Goal: Answer question/provide support: Answer question/provide support

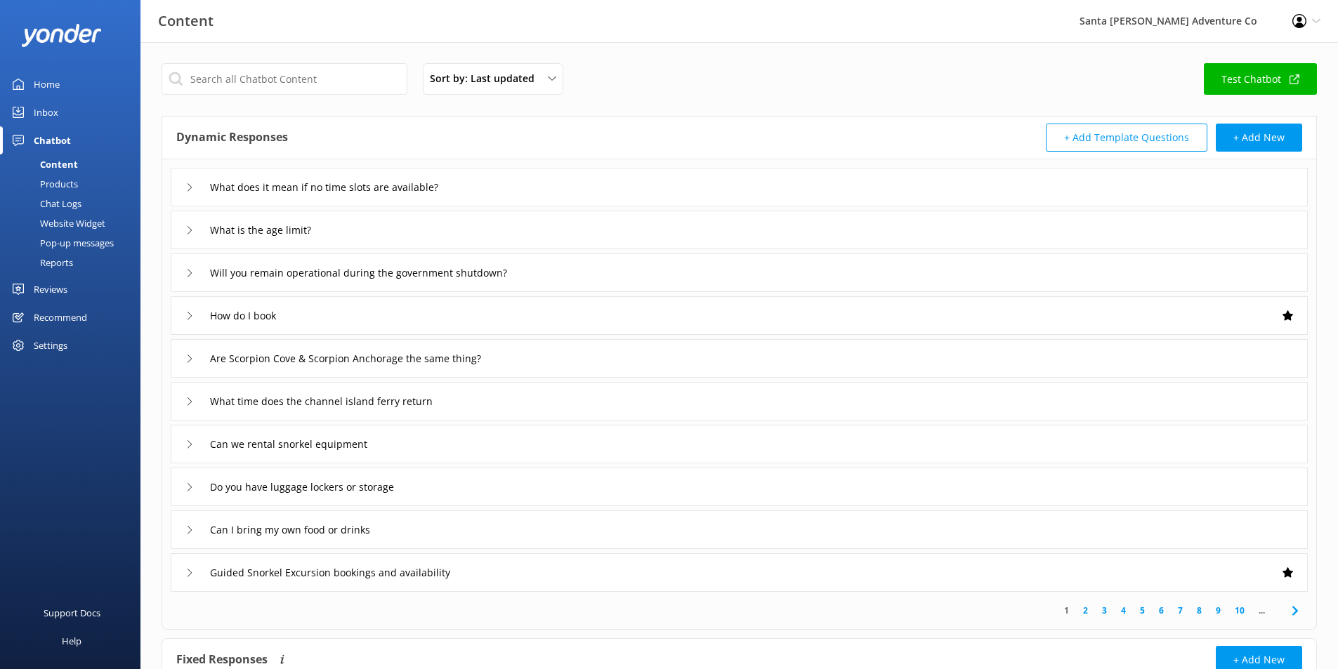
scroll to position [255, 0]
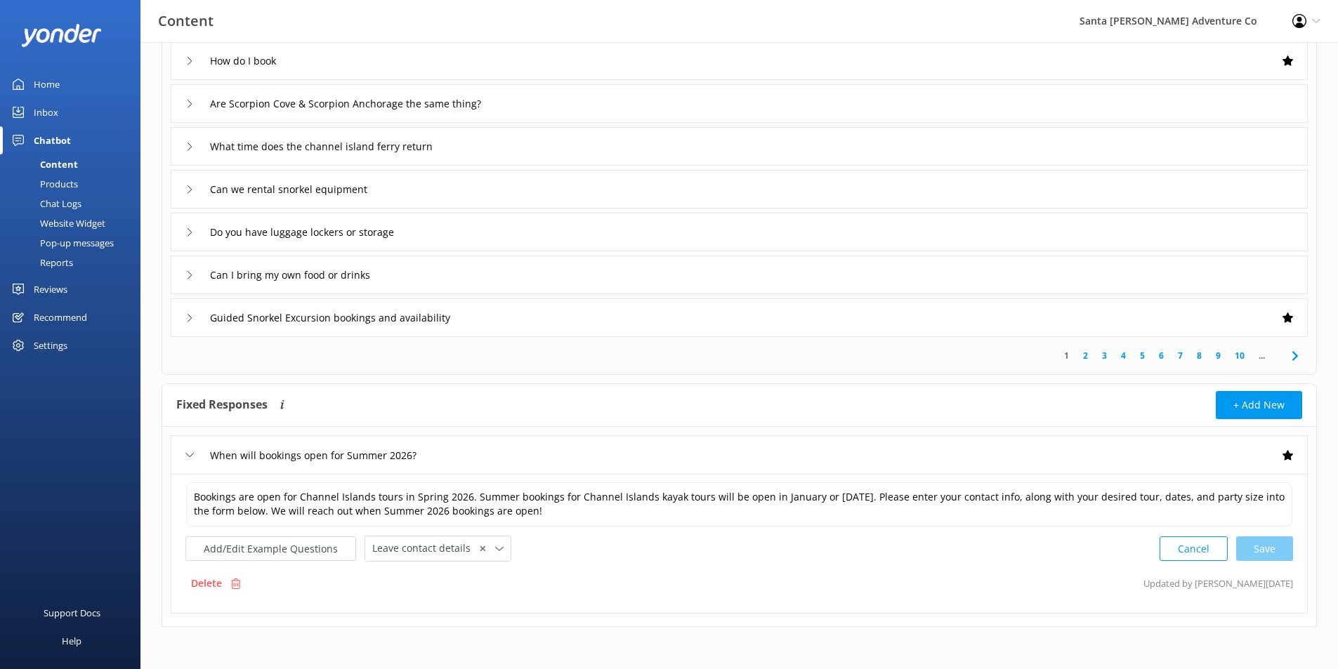
click at [60, 159] on div "Content" at bounding box center [43, 164] width 70 height 20
click at [62, 204] on div "Chat Logs" at bounding box center [44, 204] width 73 height 20
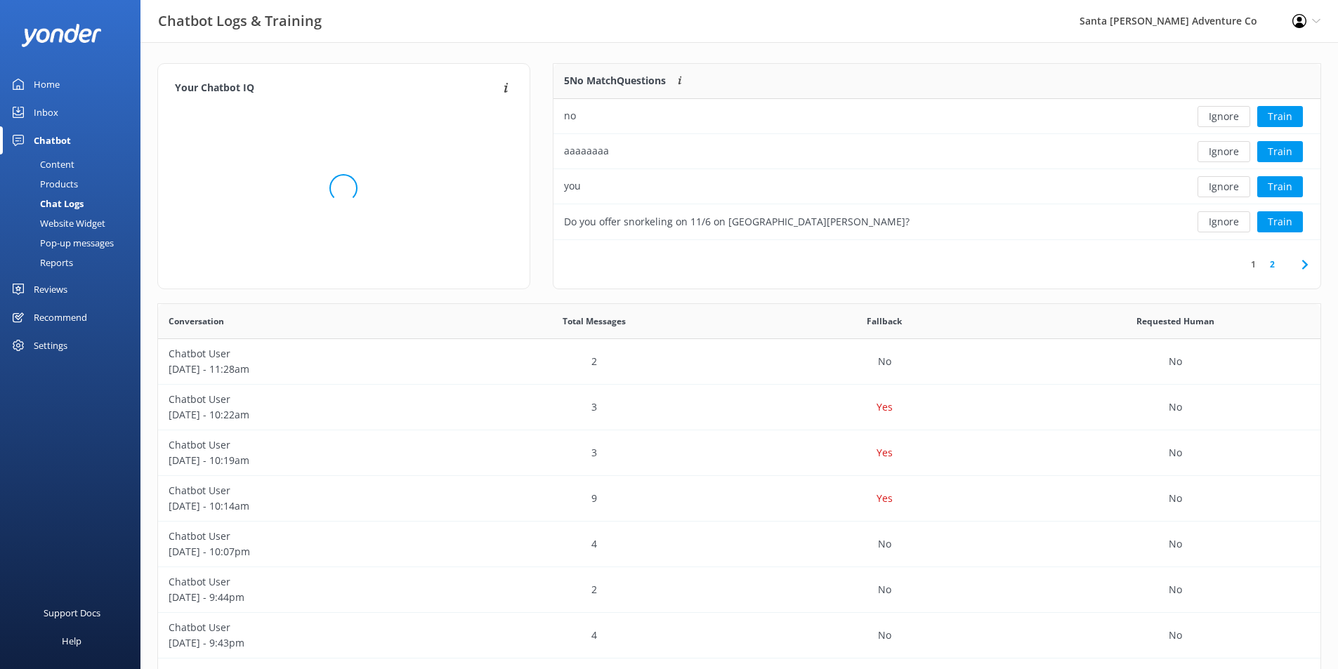
scroll to position [166, 756]
click at [1224, 121] on button "Ignore" at bounding box center [1223, 116] width 53 height 21
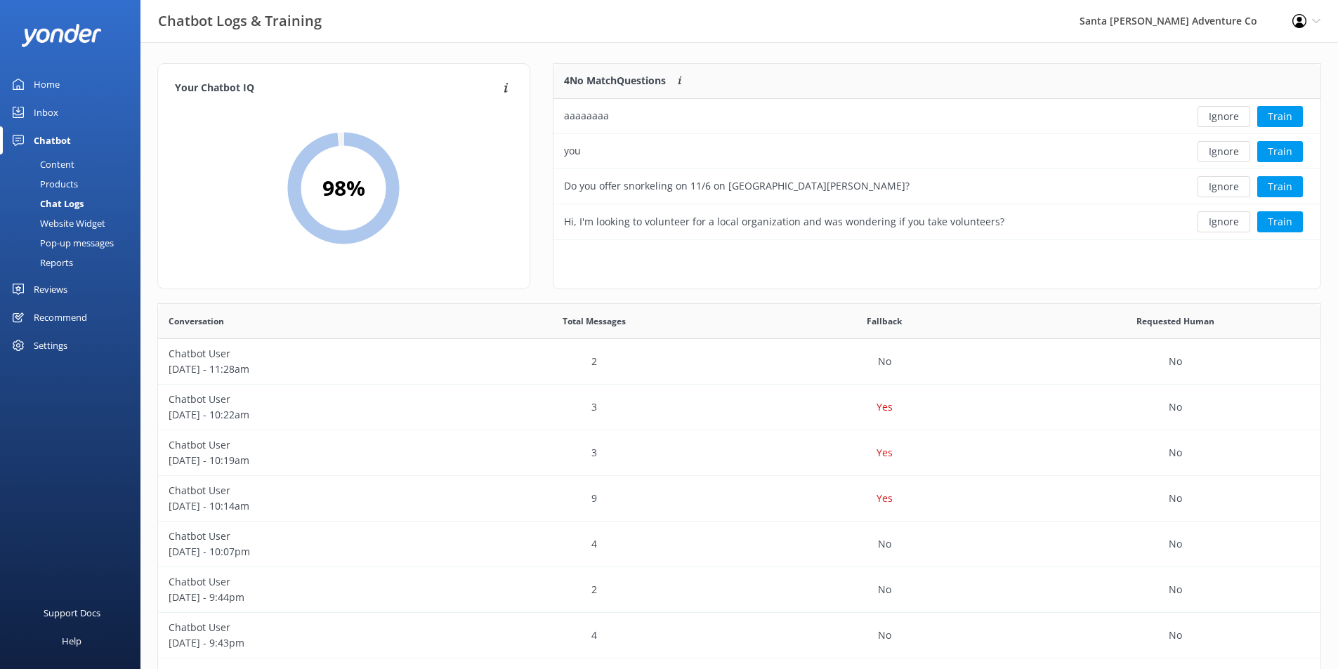
click at [1224, 121] on button "Ignore" at bounding box center [1223, 116] width 53 height 21
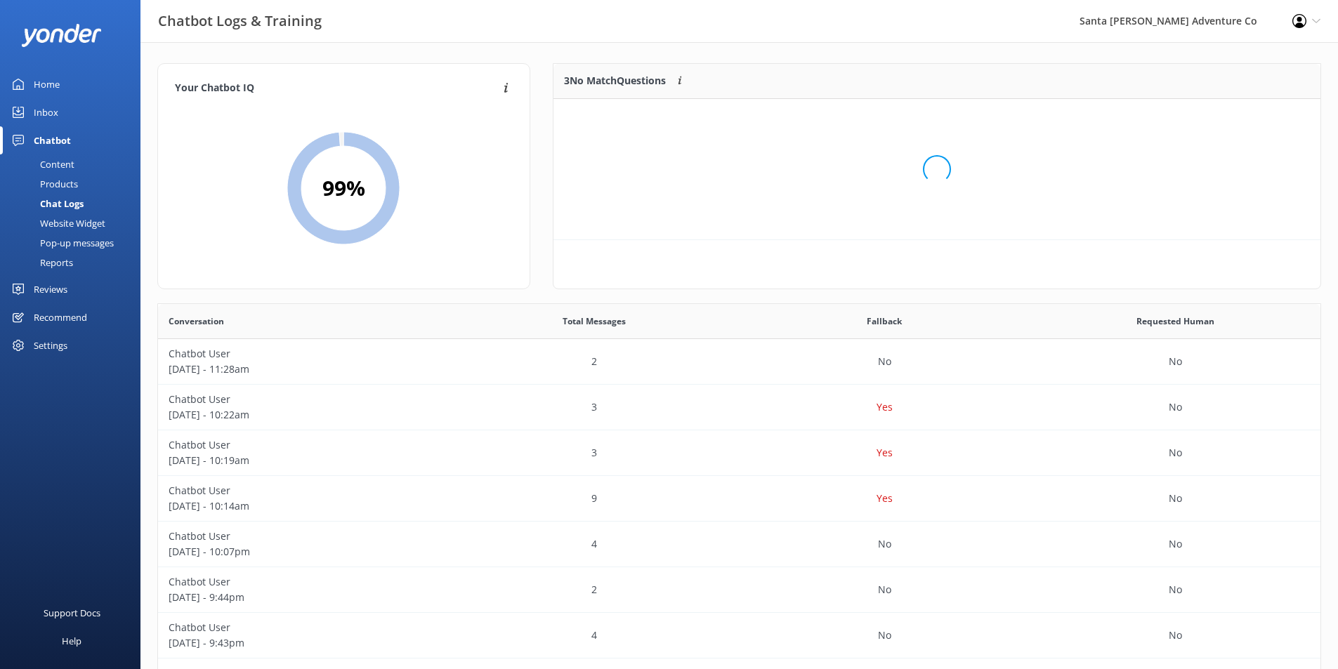
scroll to position [131, 756]
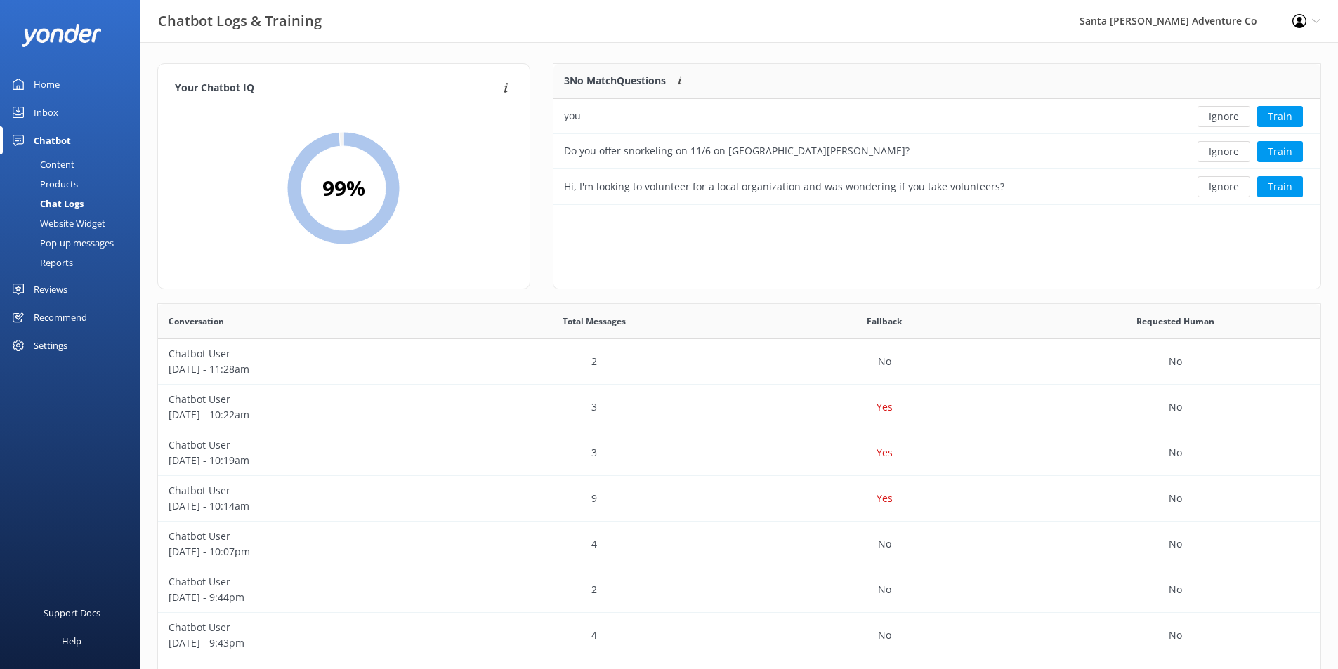
click at [1224, 121] on button "Ignore" at bounding box center [1223, 116] width 53 height 21
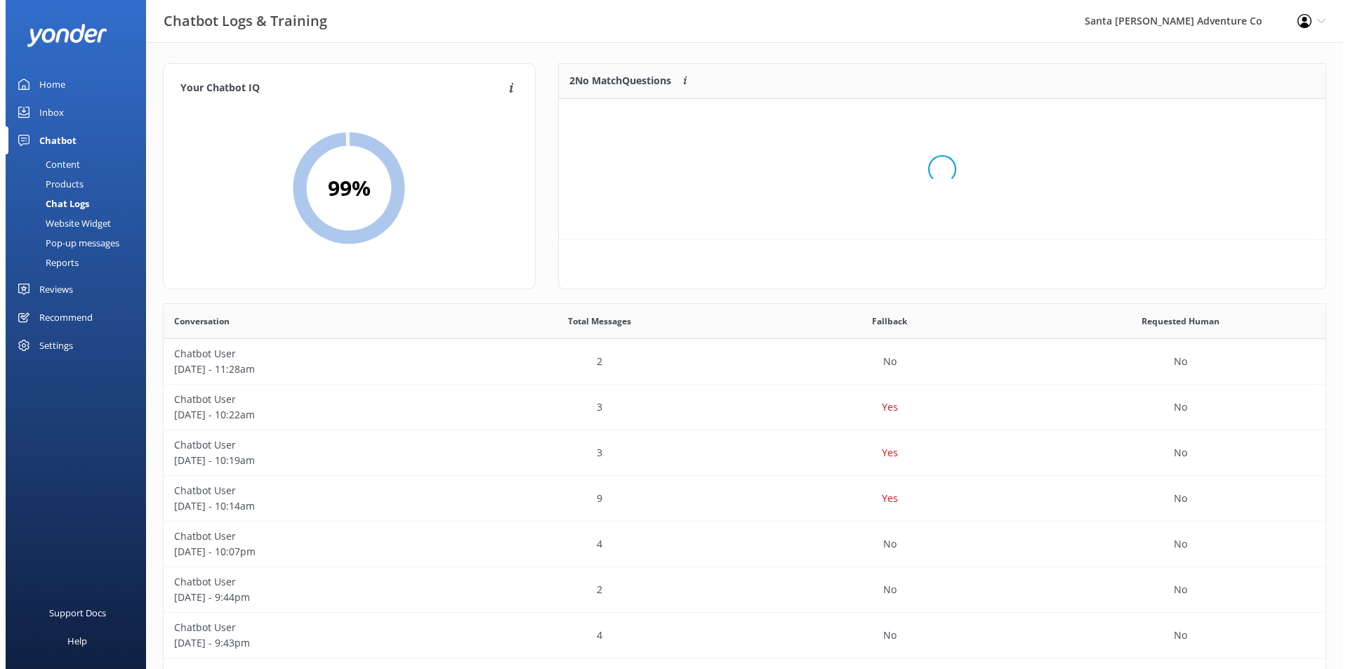
scroll to position [95, 756]
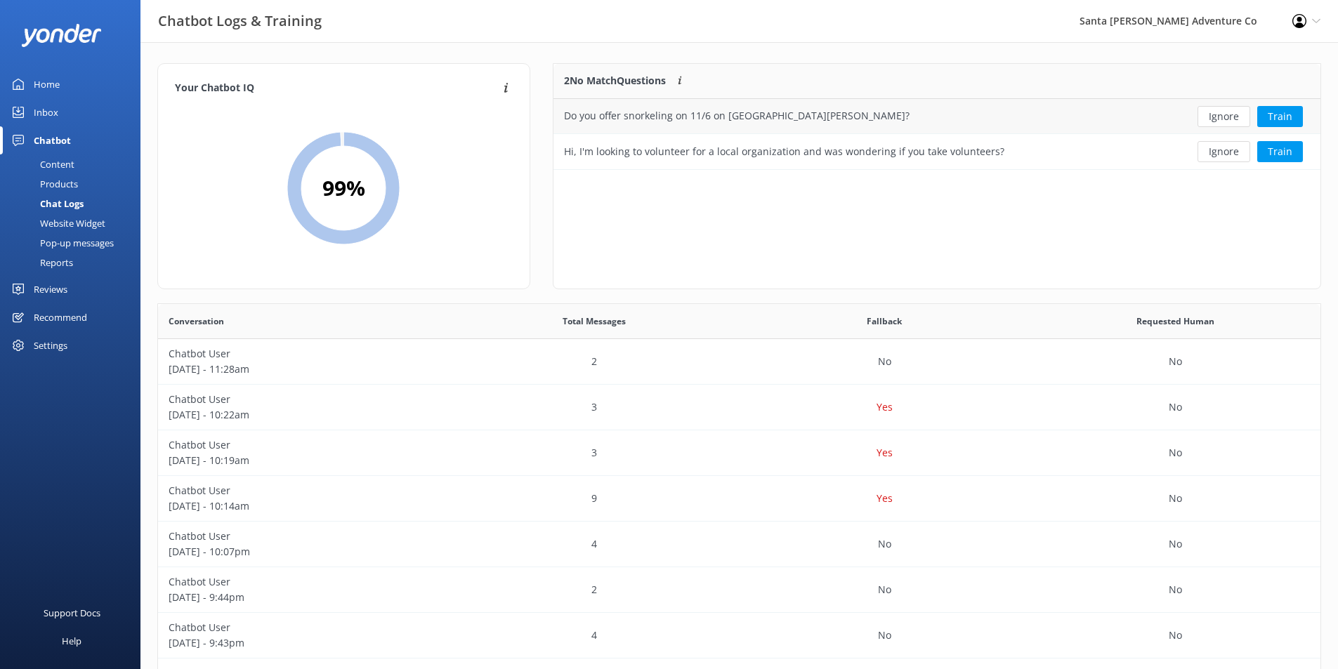
click at [1125, 123] on div "Do you offer snorkeling on 11/6 on [GEOGRAPHIC_DATA][PERSON_NAME]?" at bounding box center [858, 116] width 611 height 35
click at [734, 112] on div "Do you offer snorkeling on 11/6 on [GEOGRAPHIC_DATA][PERSON_NAME]?" at bounding box center [736, 115] width 345 height 15
click at [1285, 119] on button "Train" at bounding box center [1280, 116] width 46 height 21
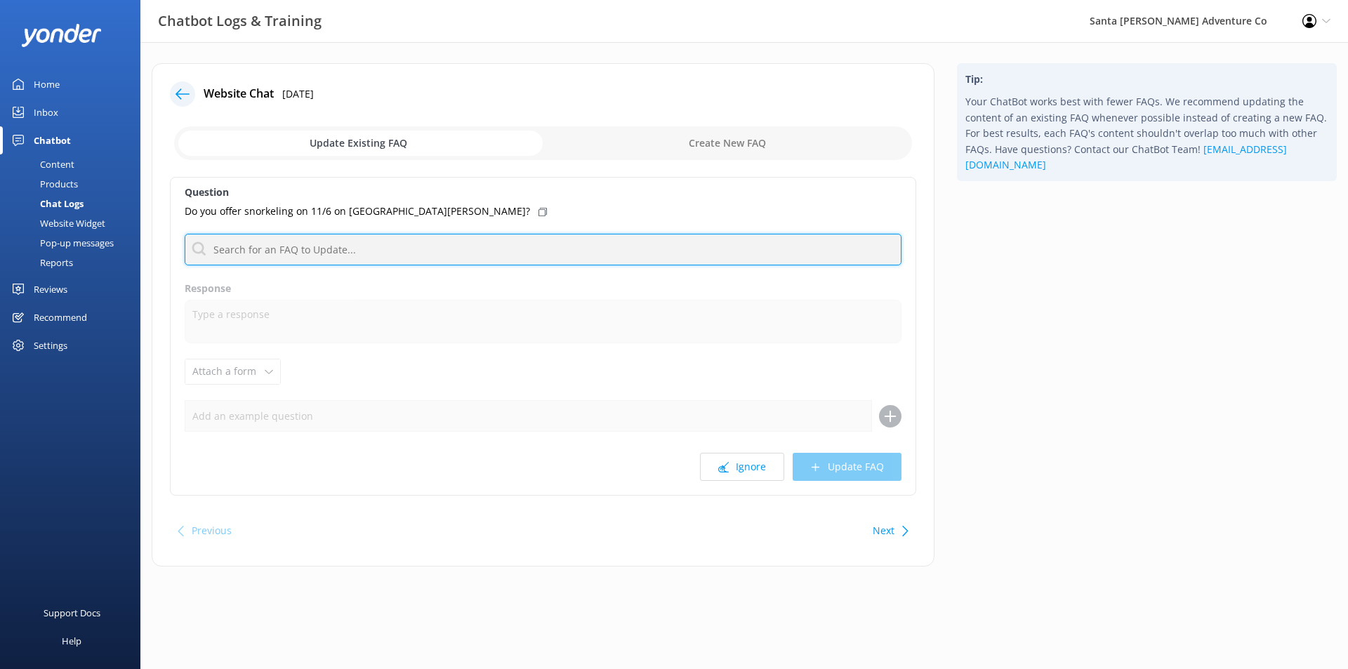
click at [390, 253] on input "text" at bounding box center [543, 250] width 717 height 32
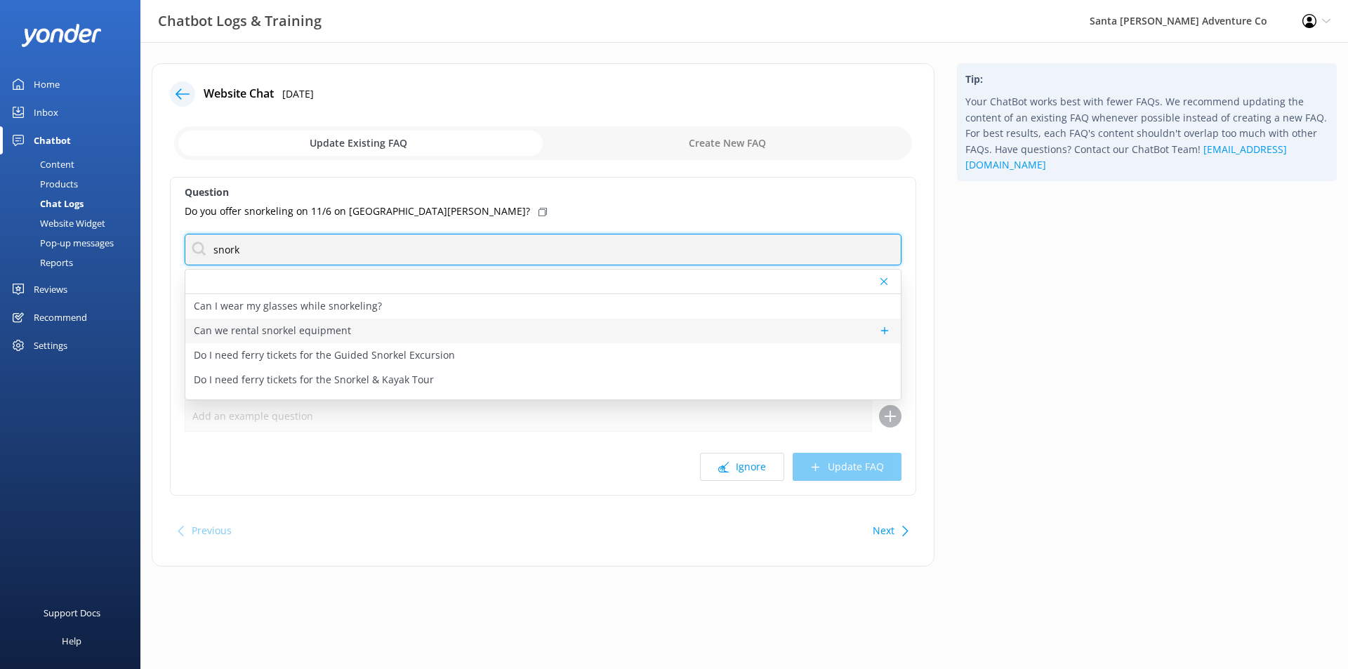
type input "snork"
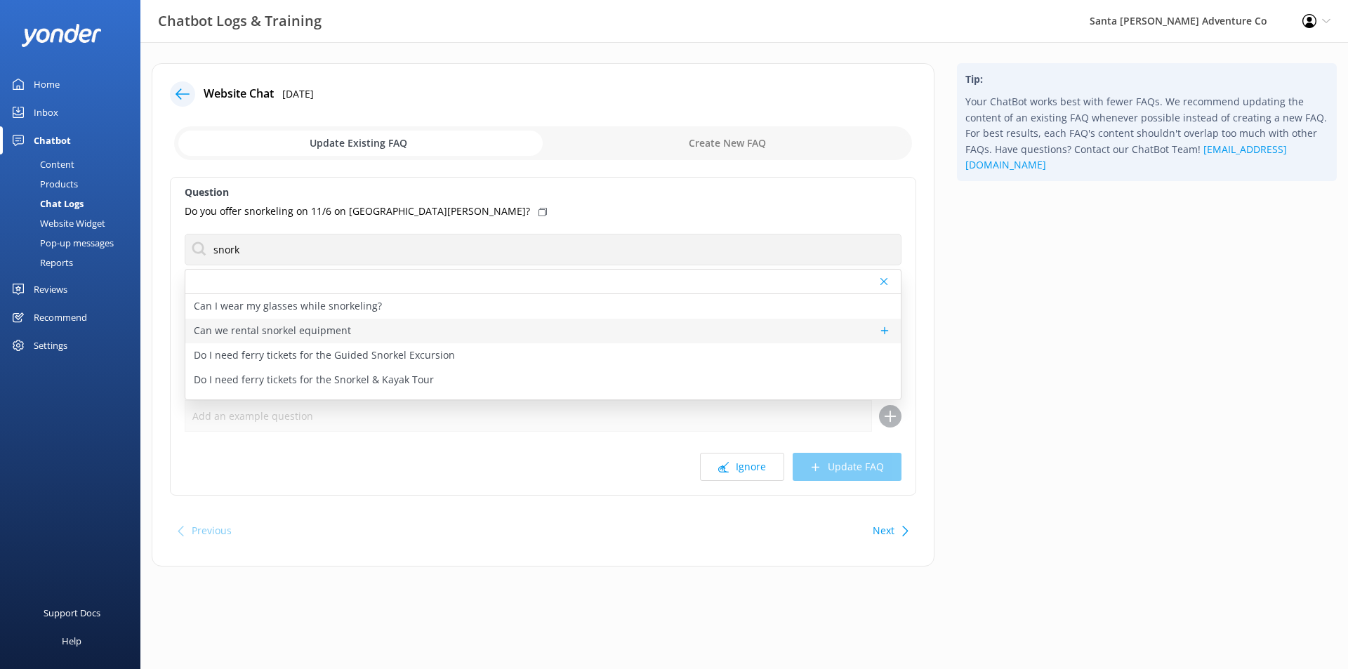
click at [319, 335] on p "Can we rental snorkel equipment" at bounding box center [272, 330] width 157 height 15
type textarea "Snorkel gear is available for rent at our island storefront. It does not need t…"
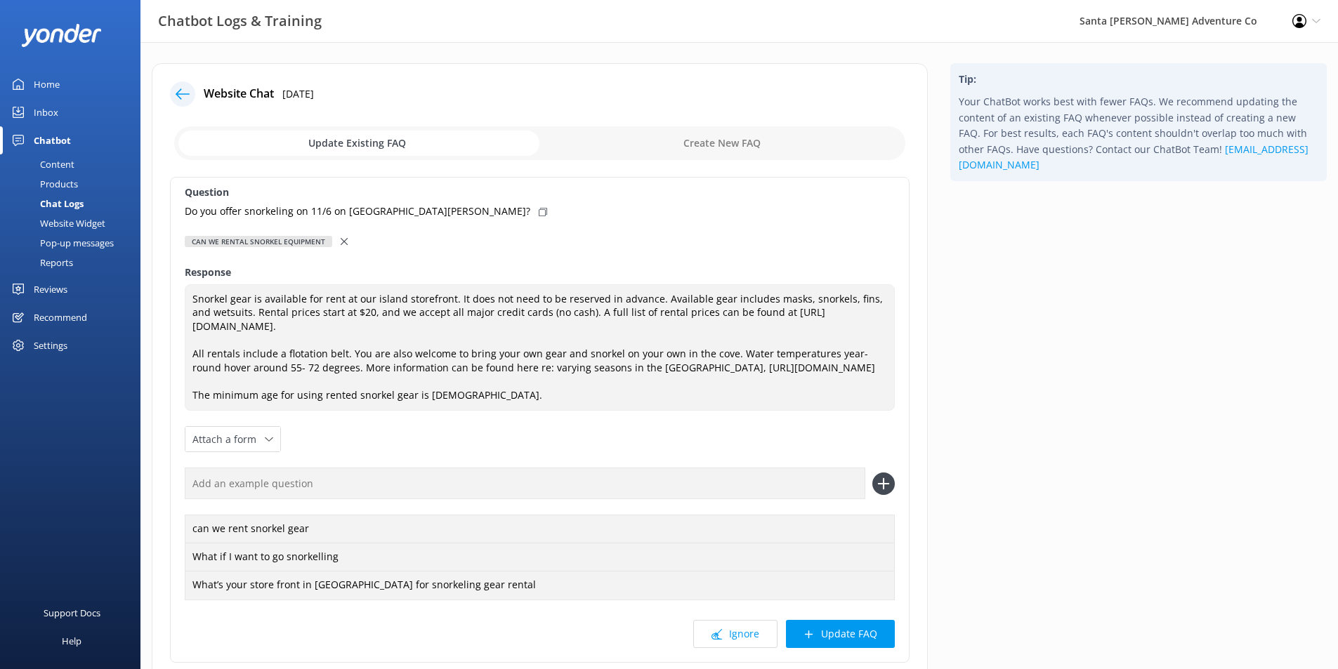
click at [343, 238] on icon at bounding box center [344, 241] width 7 height 7
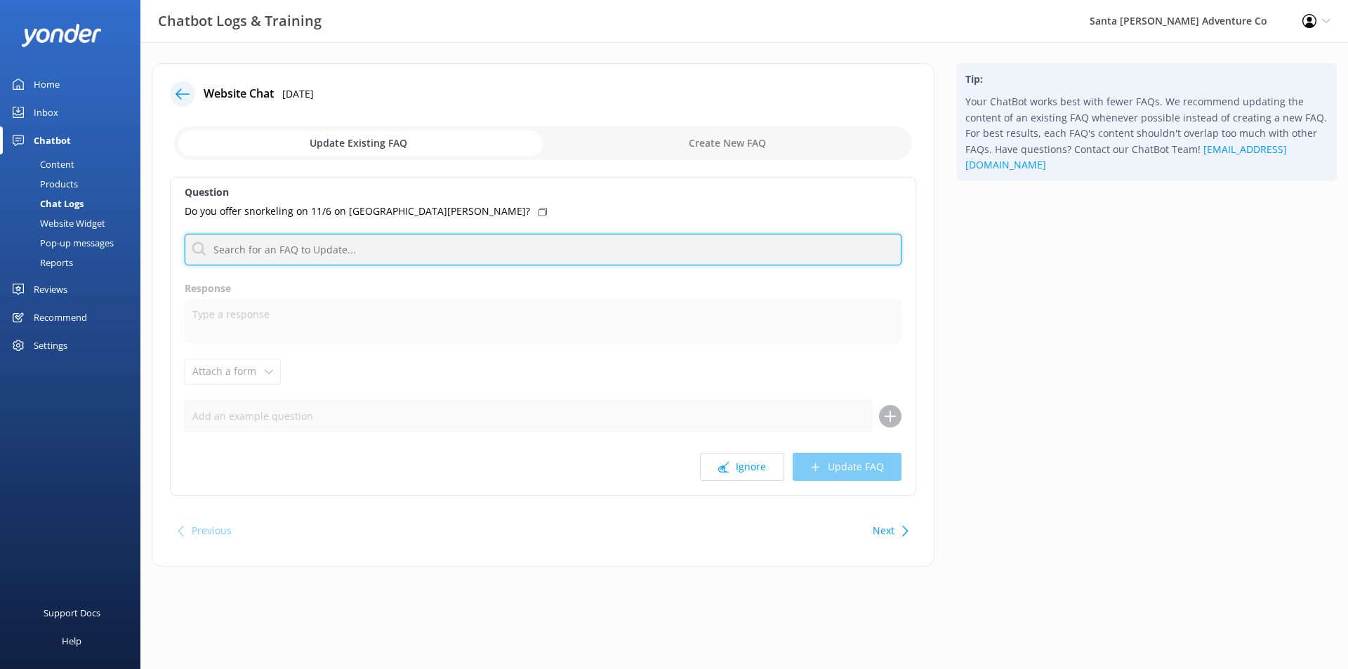
click at [324, 242] on input "text" at bounding box center [543, 250] width 717 height 32
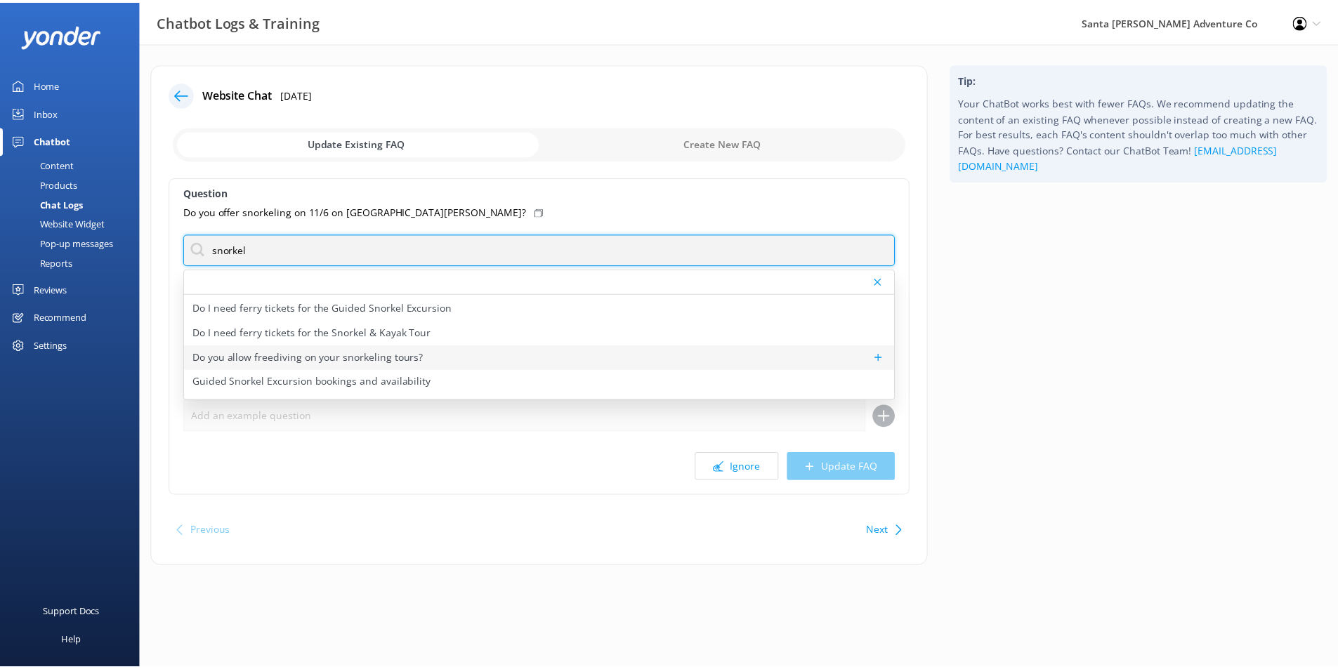
scroll to position [93, 0]
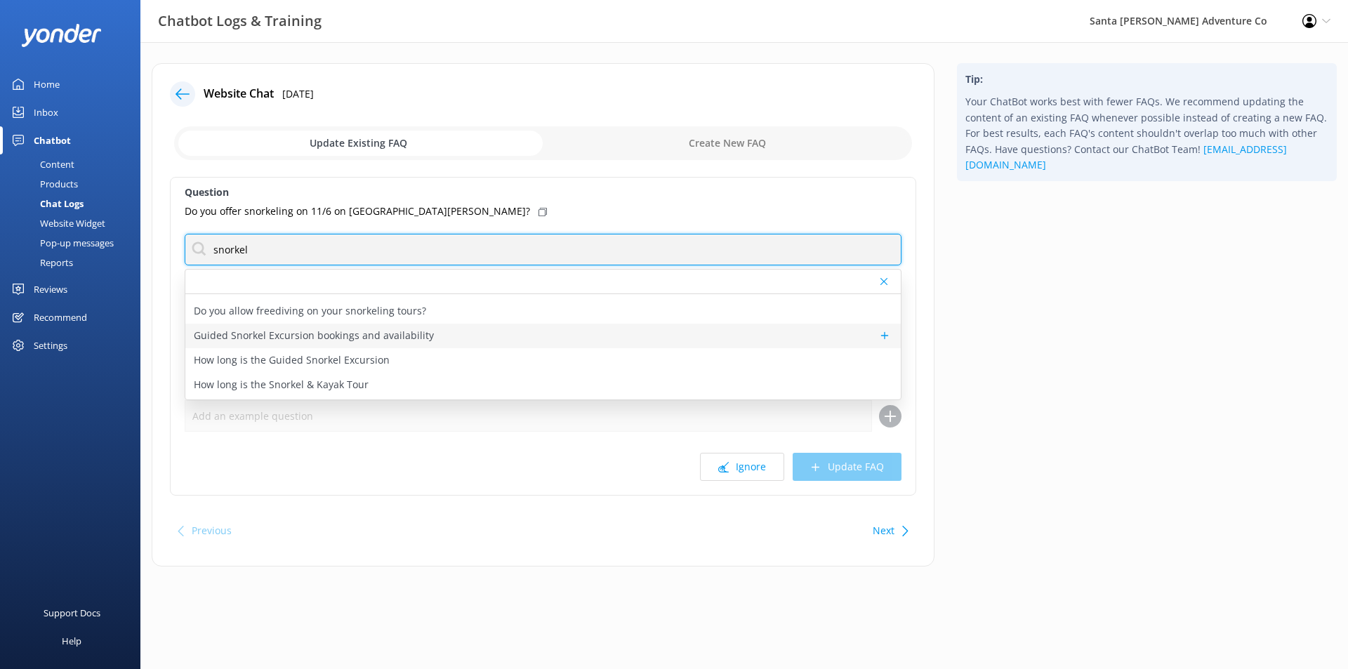
type input "snorkel"
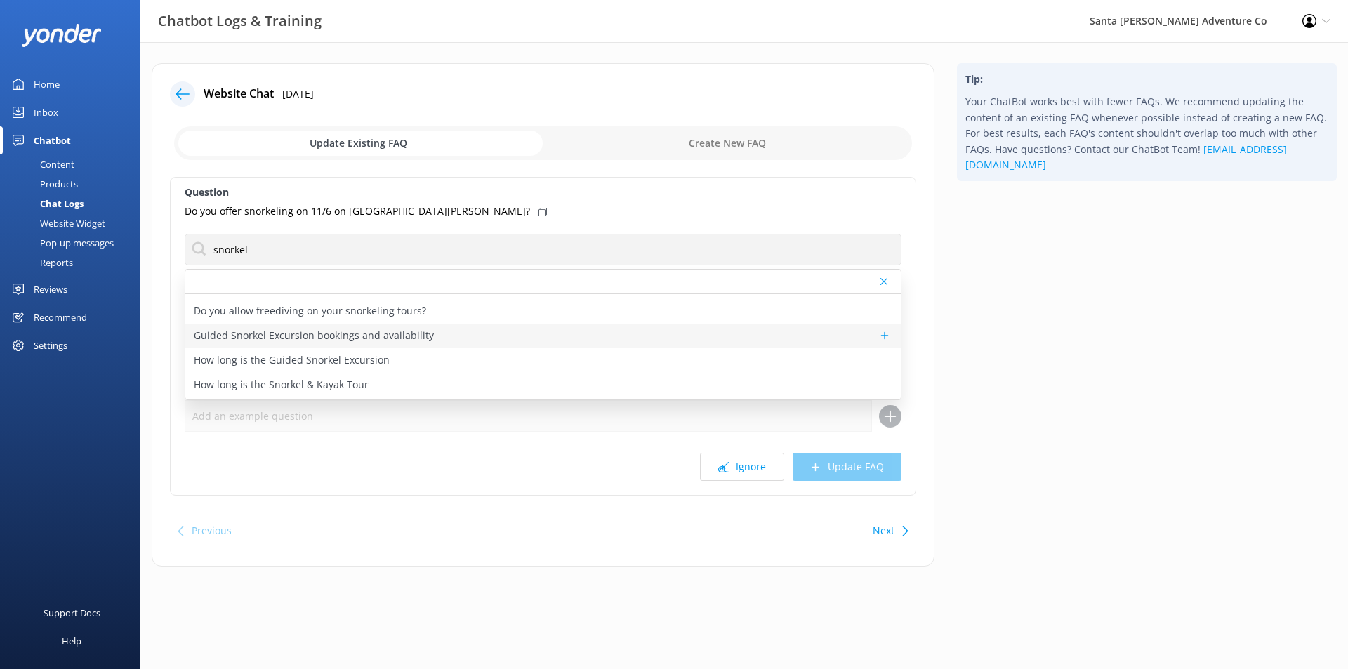
click at [523, 337] on div "Guided Snorkel Excursion bookings and availability" at bounding box center [542, 336] width 715 height 25
type textarea "You can check availability and book the Guided Snorkel Excursion online at [URL…"
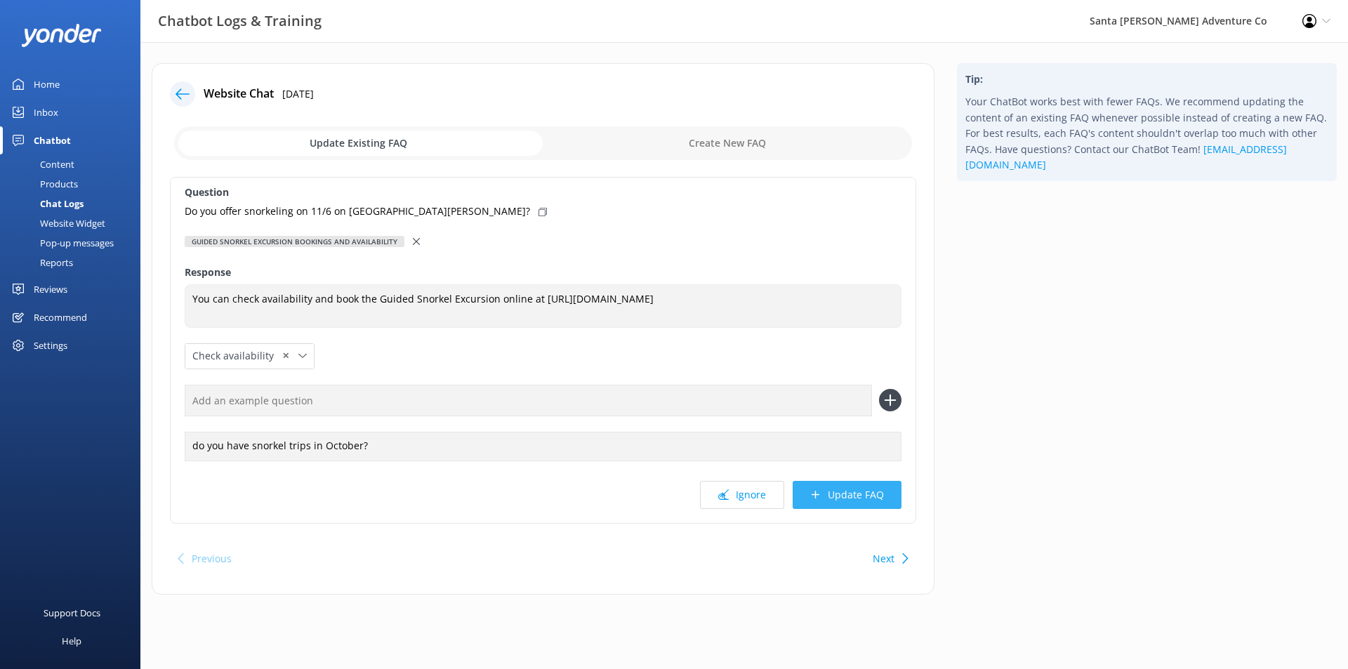
click at [850, 501] on button "Update FAQ" at bounding box center [847, 495] width 109 height 28
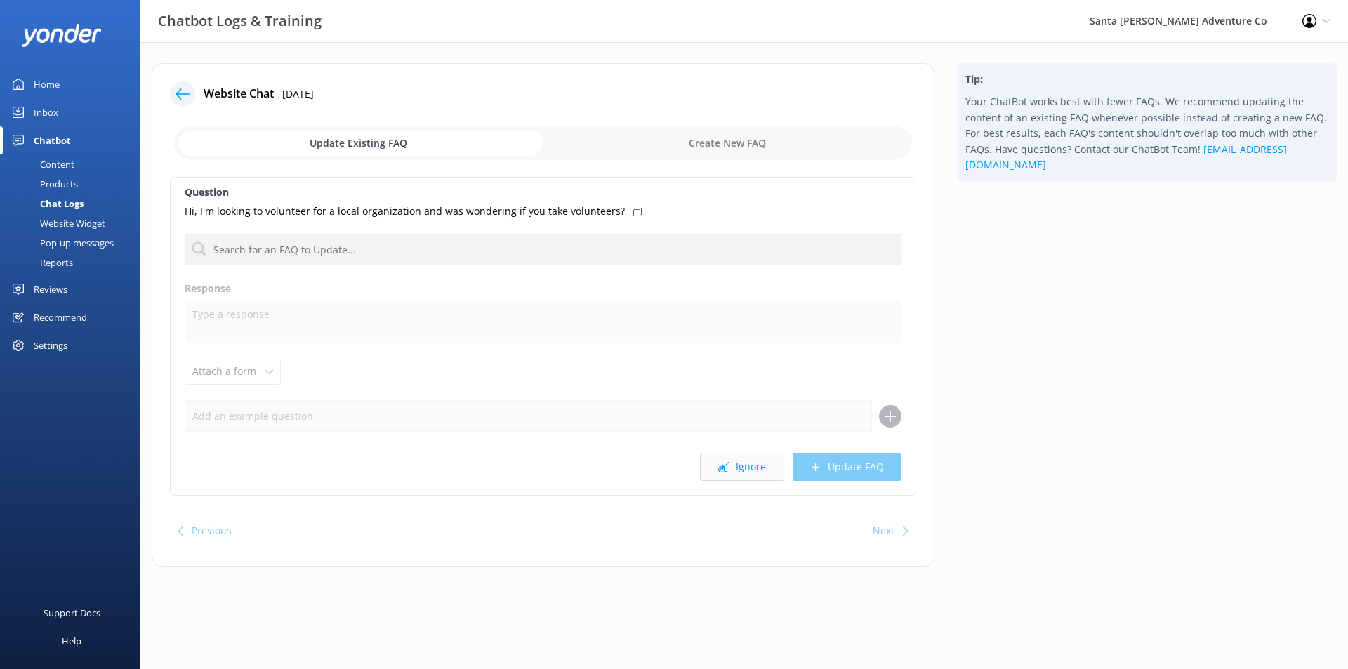
click at [743, 472] on button "Ignore" at bounding box center [742, 467] width 84 height 28
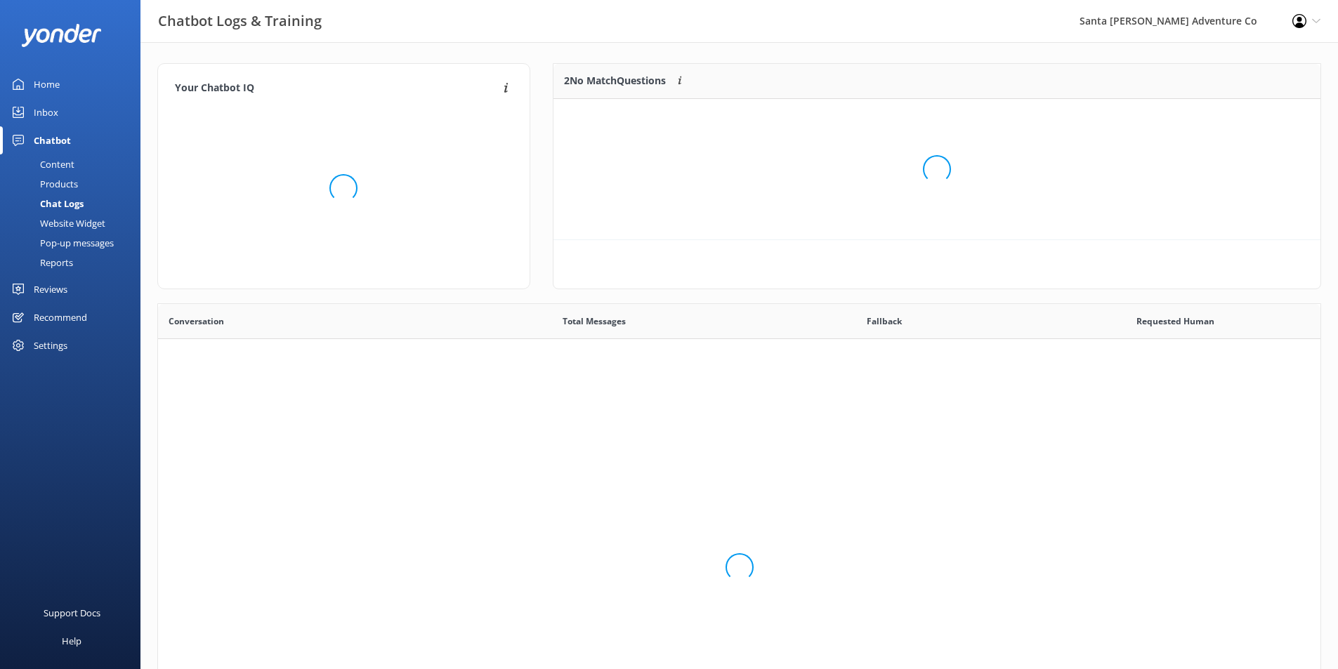
scroll to position [165, 756]
